Goal: Task Accomplishment & Management: Manage account settings

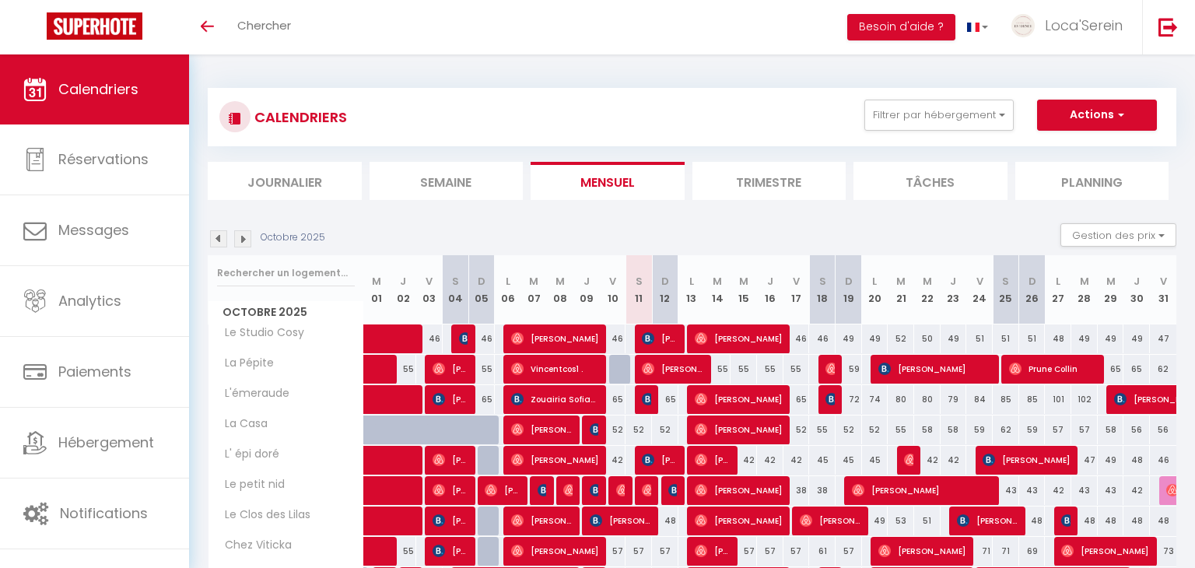
scroll to position [244, 0]
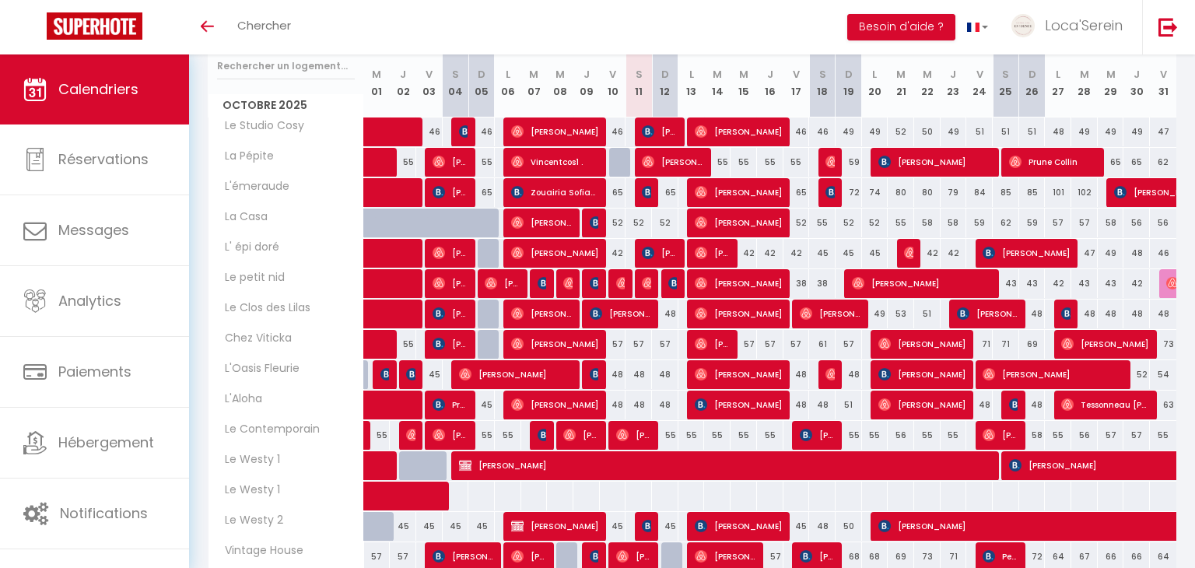
scroll to position [206, 0]
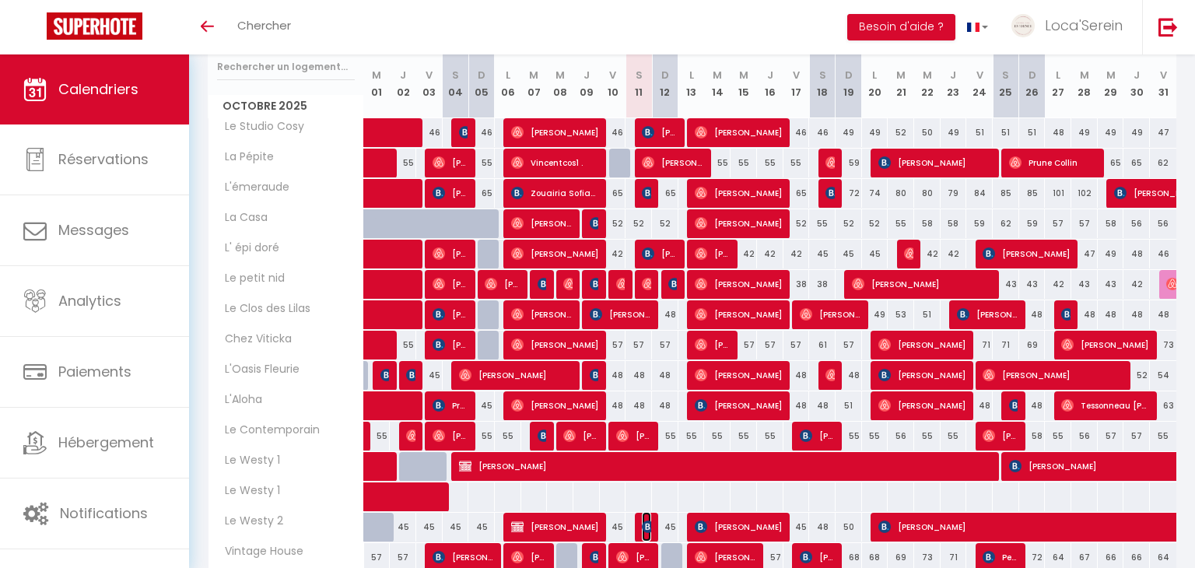
click at [650, 525] on img at bounding box center [648, 527] width 12 height 12
select select "OK"
select select "0"
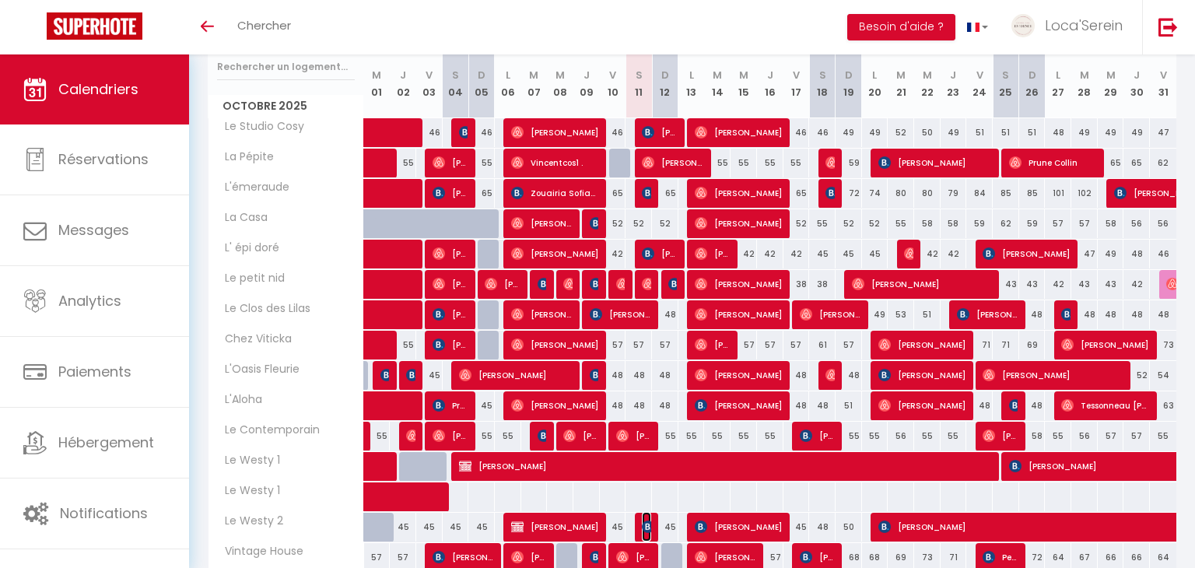
select select "1"
select select
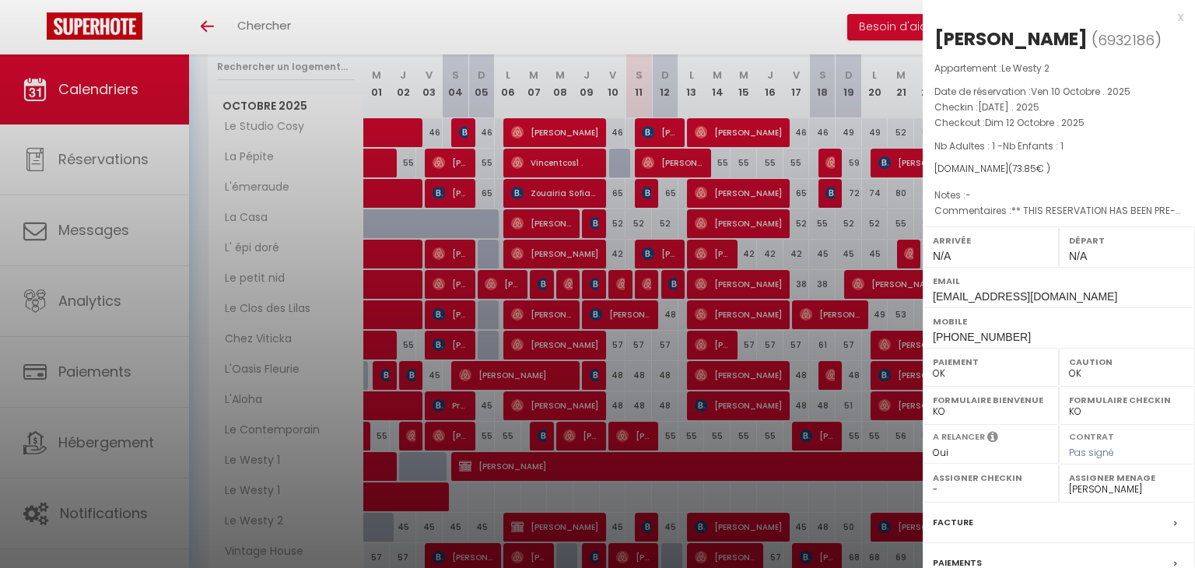
click at [650, 525] on div at bounding box center [597, 284] width 1195 height 568
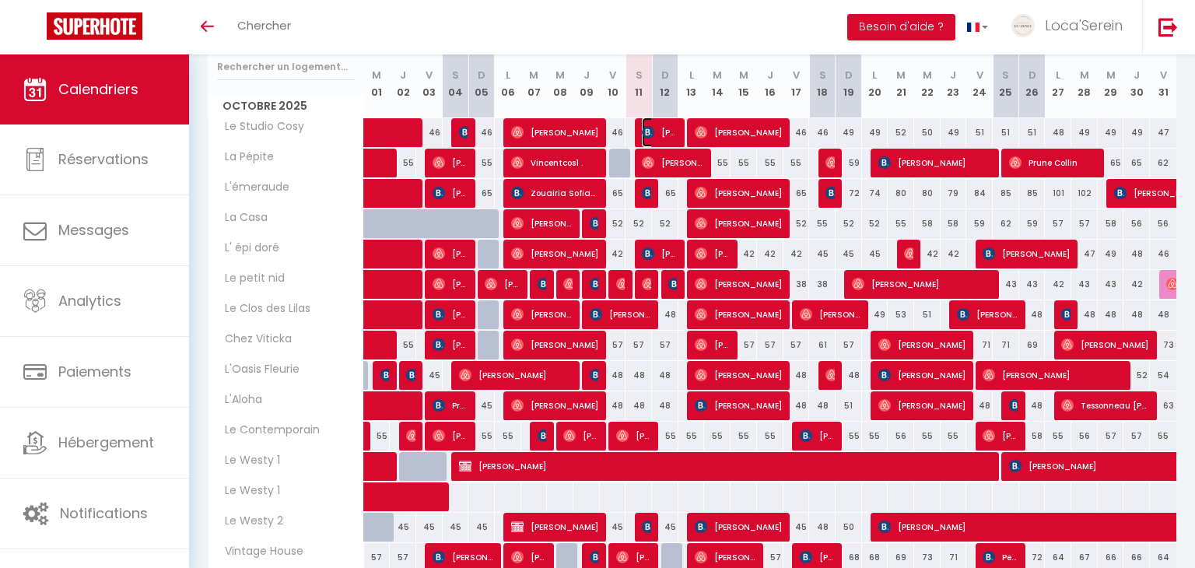
click at [651, 126] on img at bounding box center [648, 132] width 12 height 12
select select "31019"
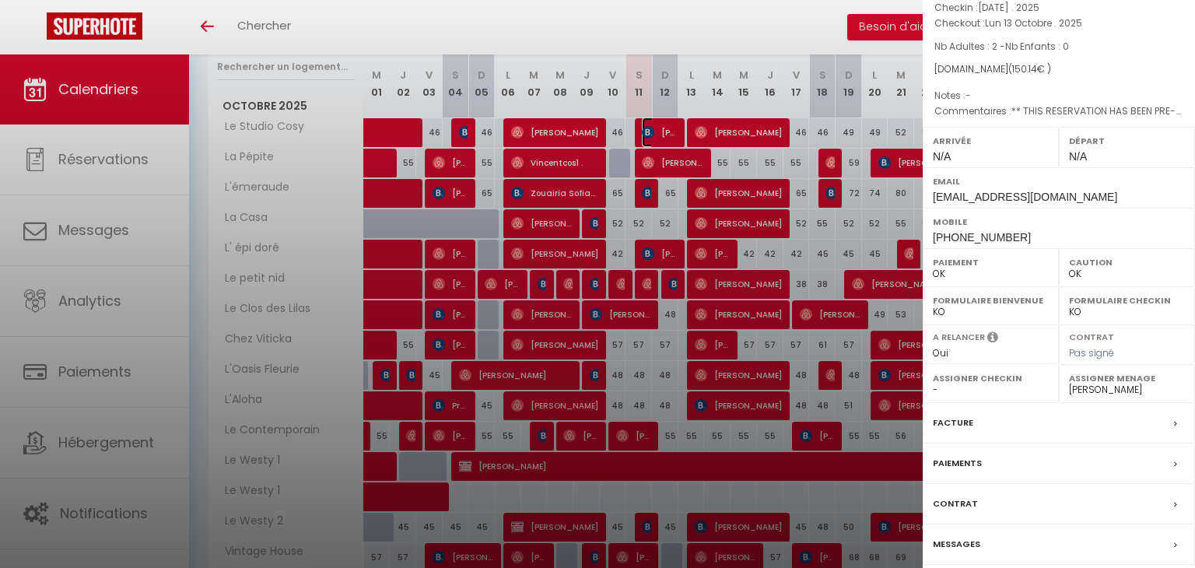
scroll to position [154, 0]
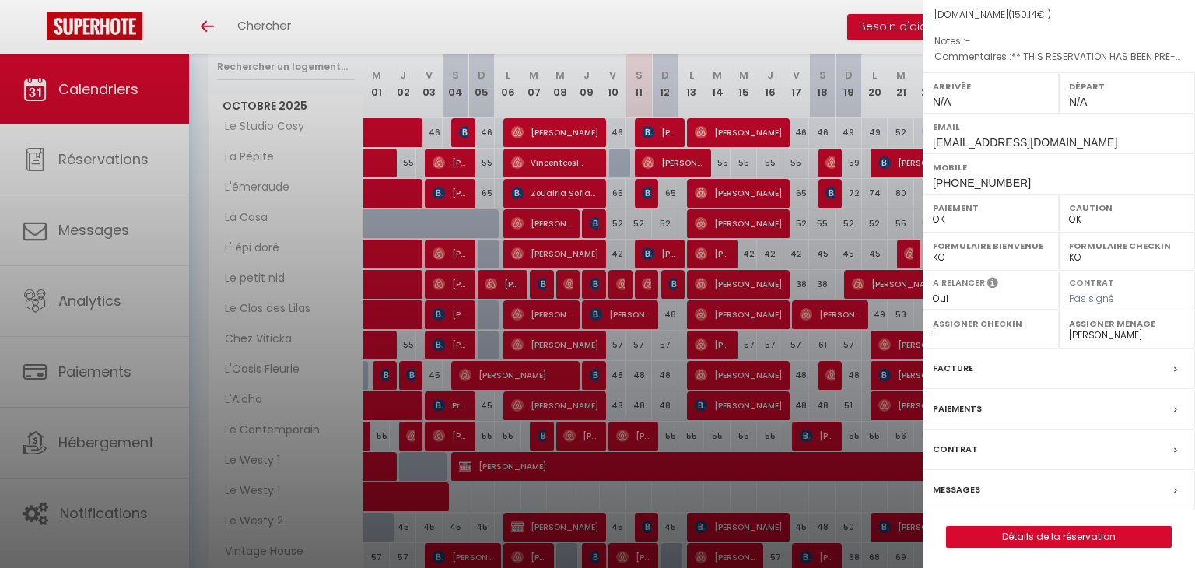
click at [919, 372] on div at bounding box center [597, 284] width 1195 height 568
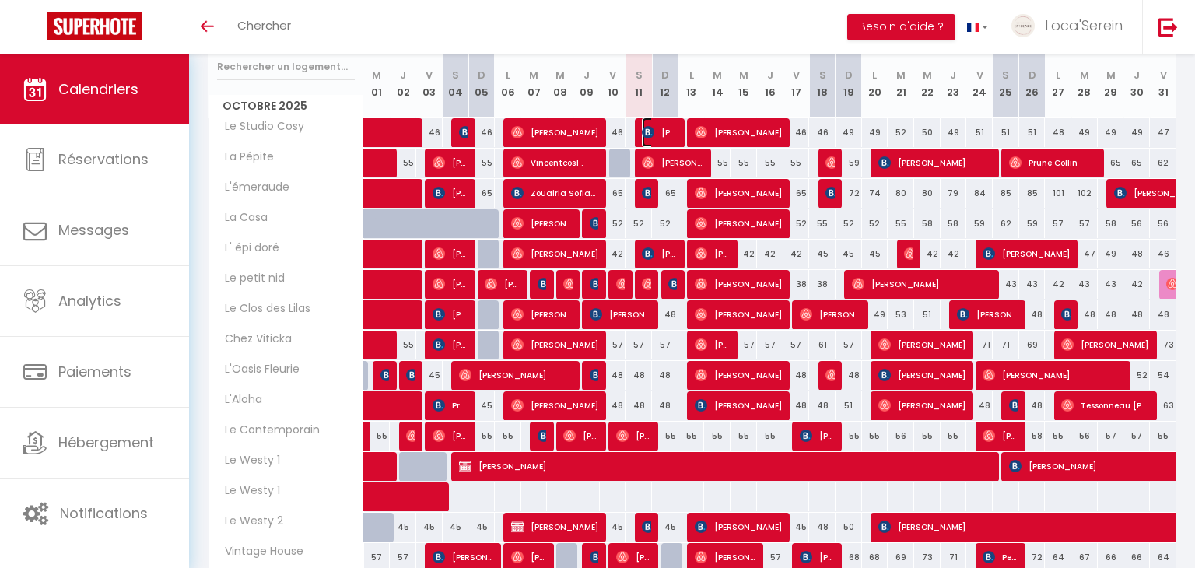
click at [651, 127] on img at bounding box center [648, 132] width 12 height 12
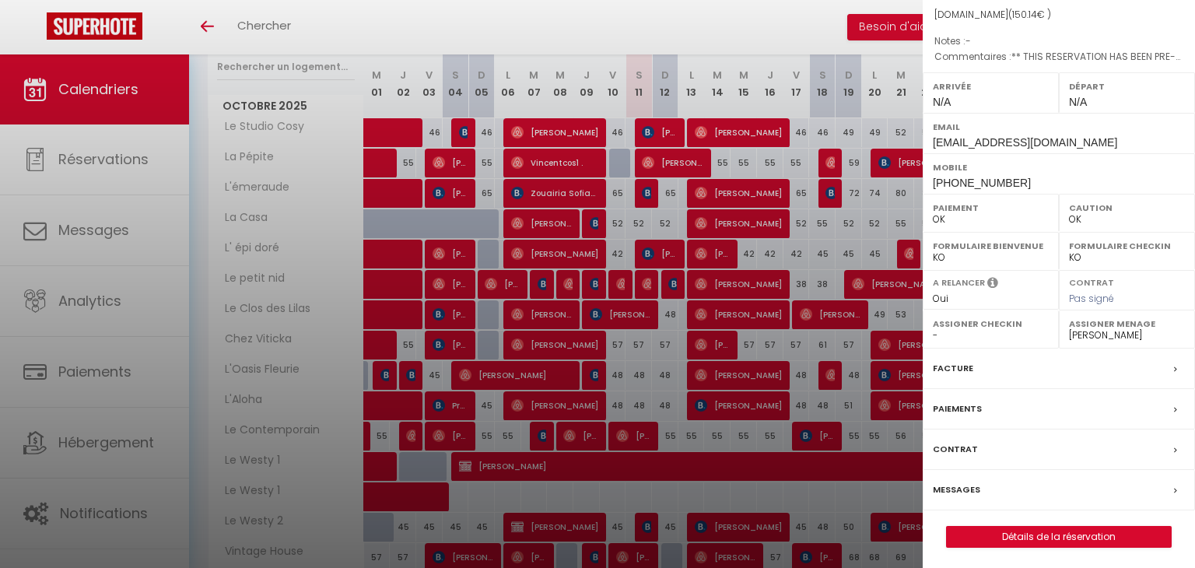
click at [840, 258] on div at bounding box center [597, 284] width 1195 height 568
